Goal: Navigation & Orientation: Find specific page/section

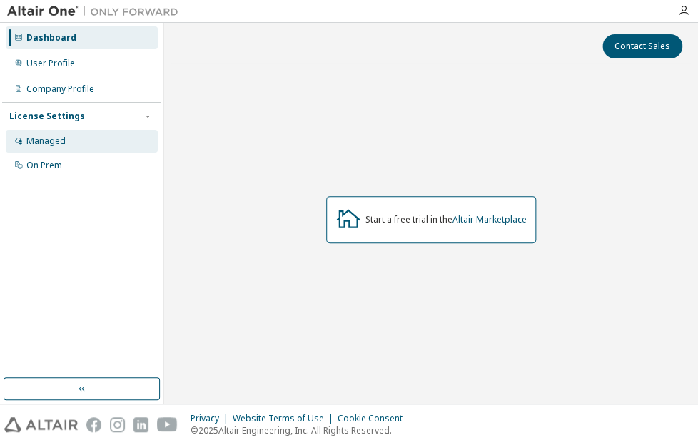
click at [64, 136] on div "Managed" at bounding box center [45, 141] width 39 height 11
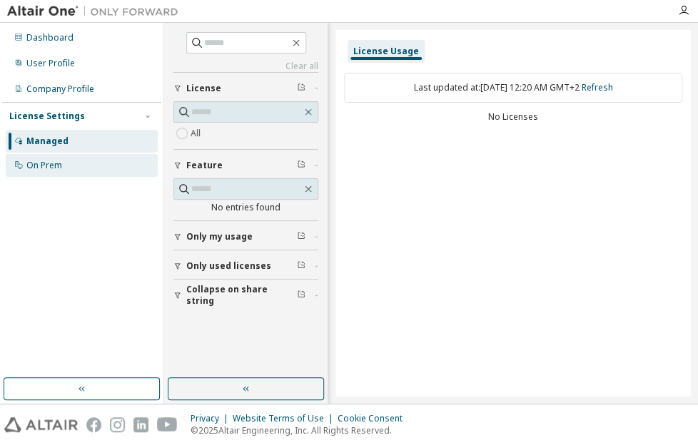
click at [46, 169] on div "On Prem" at bounding box center [44, 165] width 36 height 11
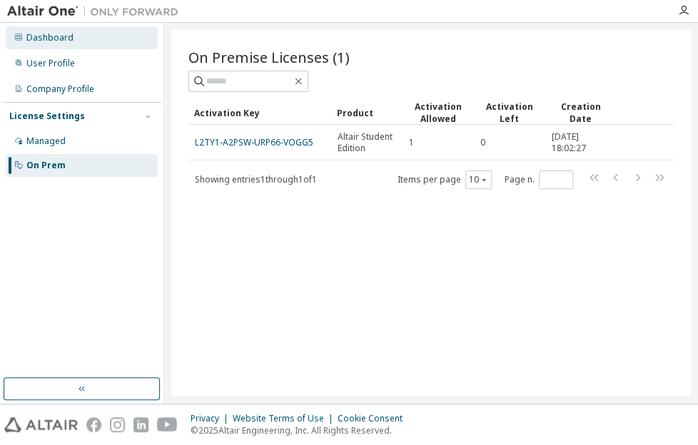
click at [96, 31] on div "Dashboard" at bounding box center [82, 37] width 152 height 23
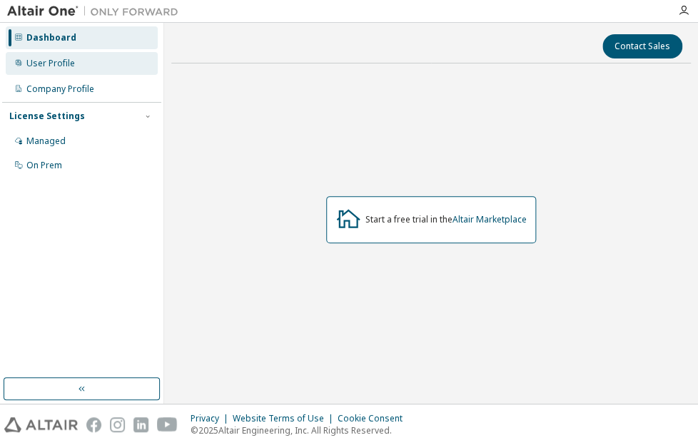
click at [62, 62] on div "User Profile" at bounding box center [50, 63] width 49 height 11
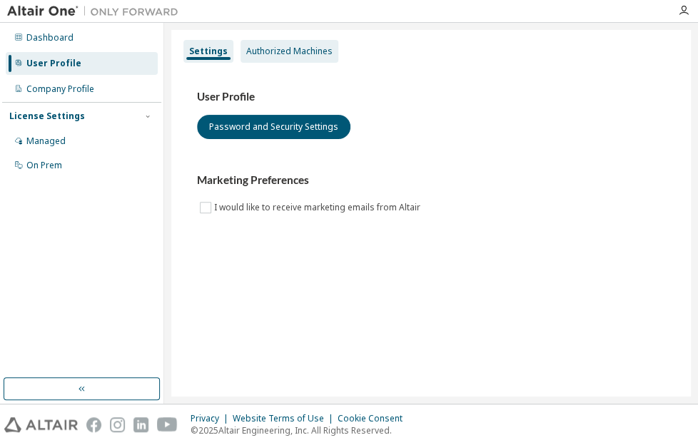
click at [254, 51] on div "Authorized Machines" at bounding box center [289, 51] width 86 height 11
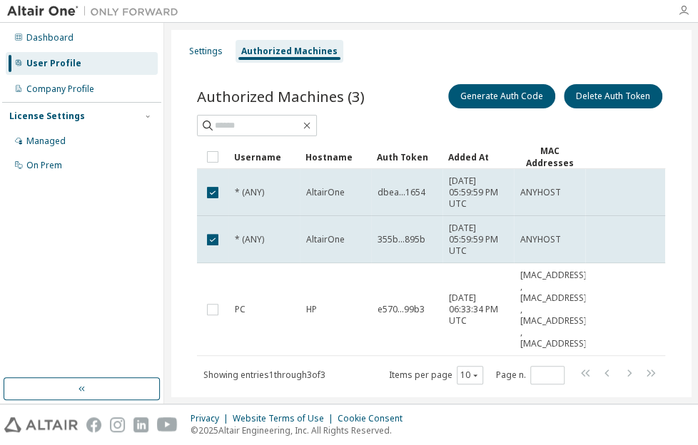
click at [680, 14] on icon "button" at bounding box center [683, 10] width 11 height 11
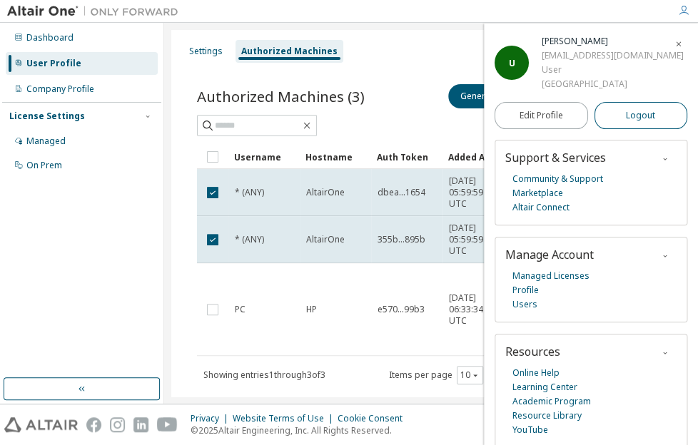
click at [614, 122] on button "Logout" at bounding box center [640, 115] width 93 height 27
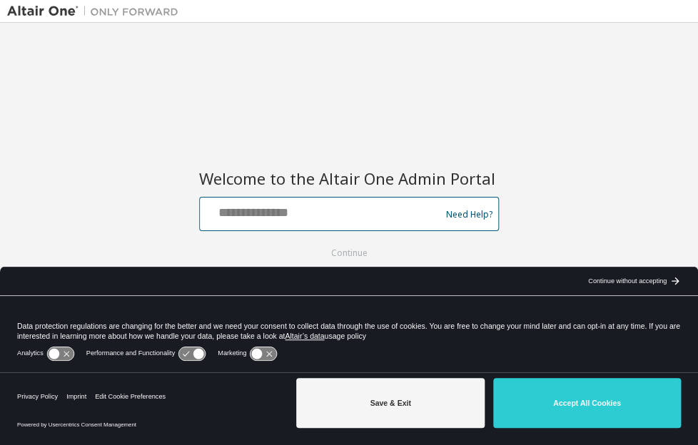
click at [386, 207] on input "text" at bounding box center [322, 211] width 233 height 21
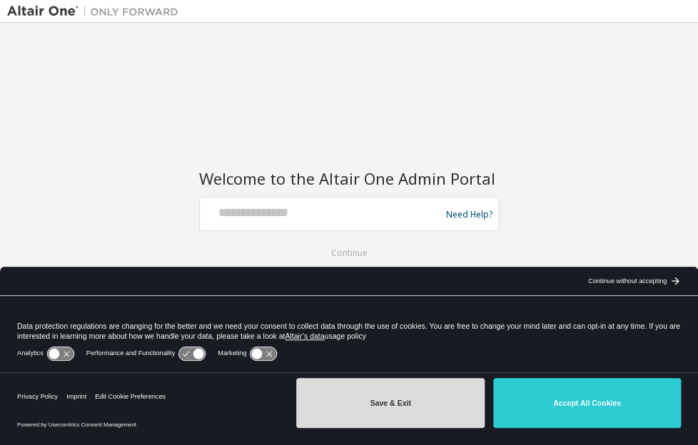
click at [415, 405] on button "Save & Exit" at bounding box center [390, 403] width 188 height 50
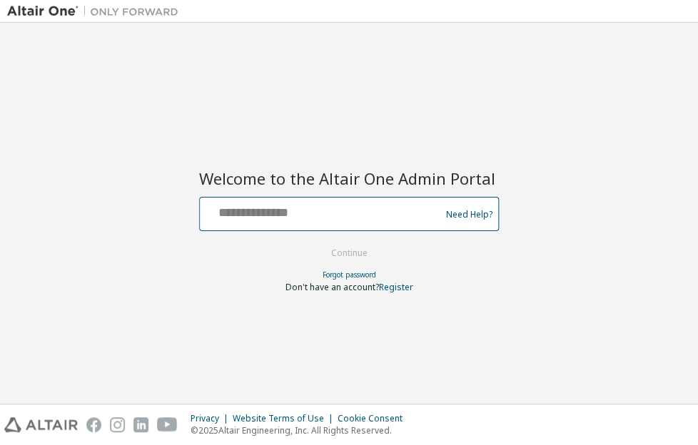
click at [330, 215] on input "text" at bounding box center [322, 211] width 233 height 21
type input "**********"
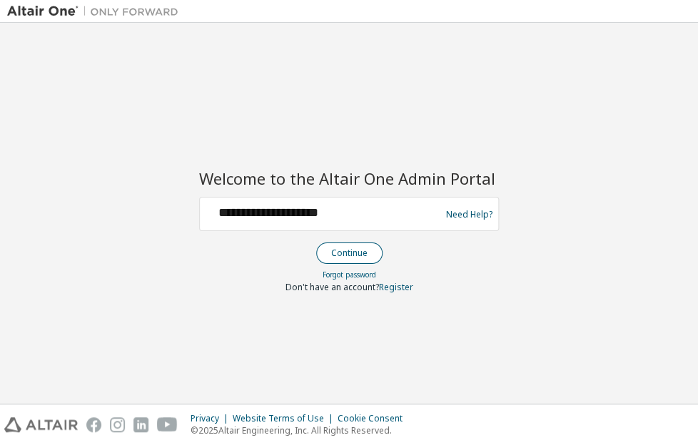
click at [342, 255] on button "Continue" at bounding box center [349, 253] width 66 height 21
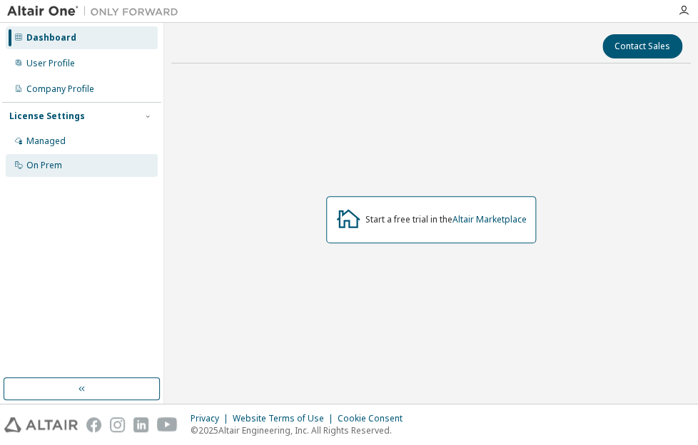
click at [64, 173] on div "On Prem" at bounding box center [82, 165] width 152 height 23
